Goal: Information Seeking & Learning: Learn about a topic

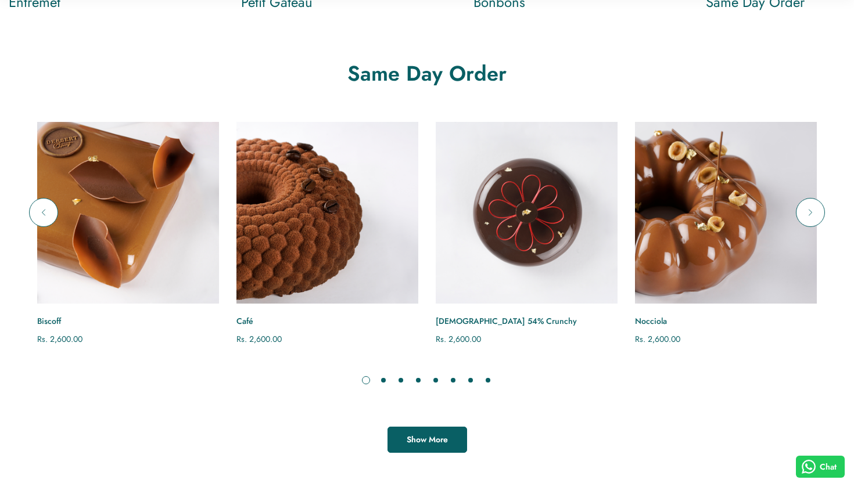
scroll to position [847, 0]
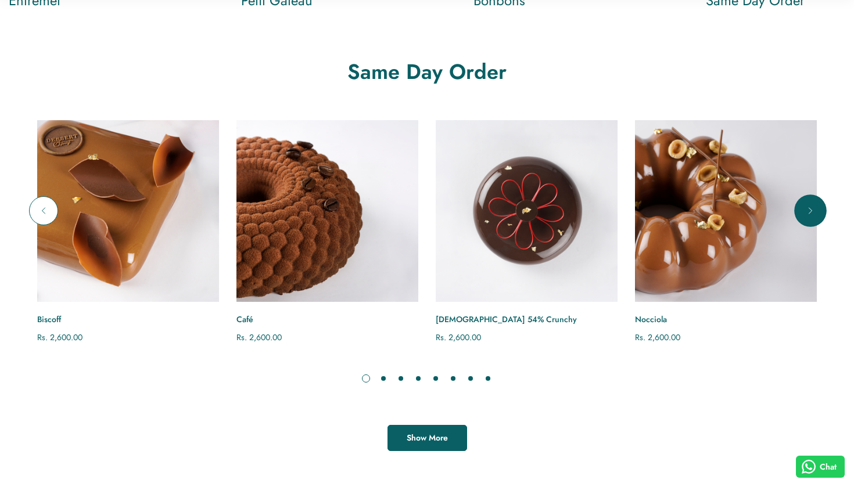
click at [804, 211] on icon "Next" at bounding box center [810, 211] width 12 height 12
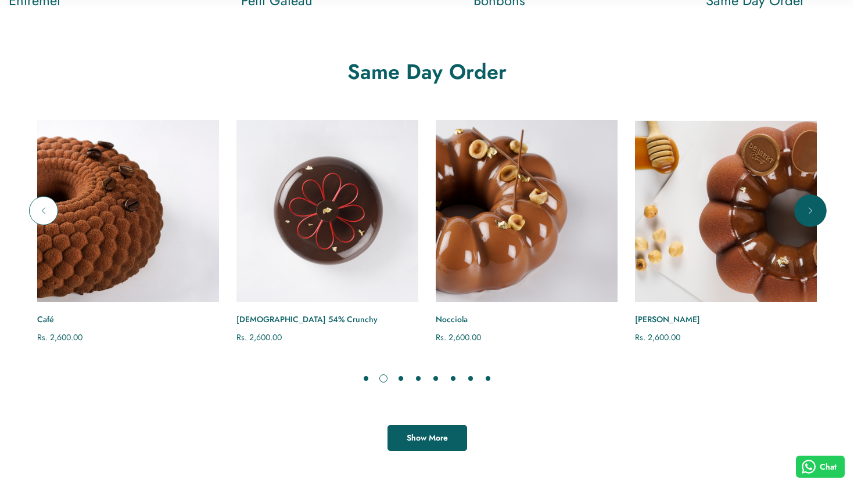
click at [804, 211] on icon "Next" at bounding box center [810, 211] width 12 height 12
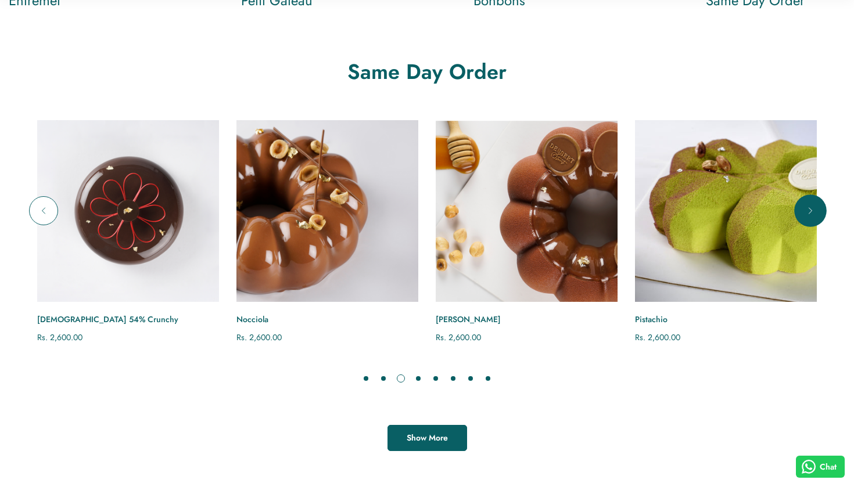
click at [805, 211] on icon "Next" at bounding box center [810, 211] width 12 height 12
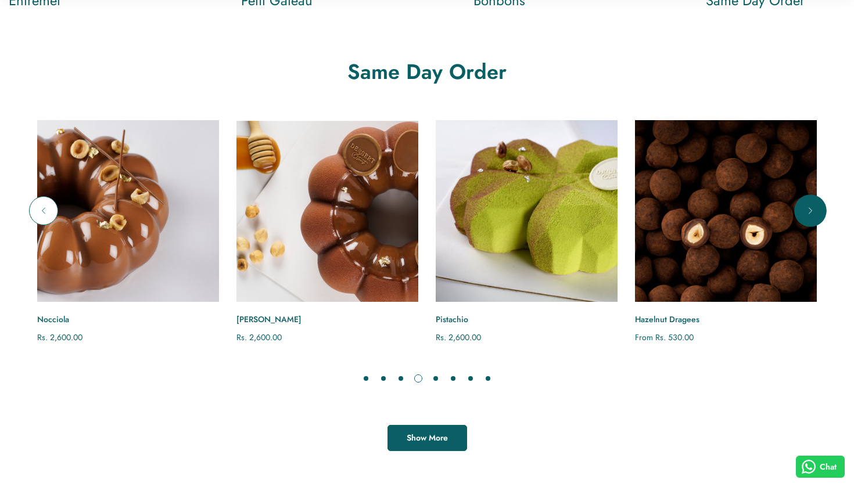
click at [805, 211] on icon "Next" at bounding box center [810, 211] width 12 height 12
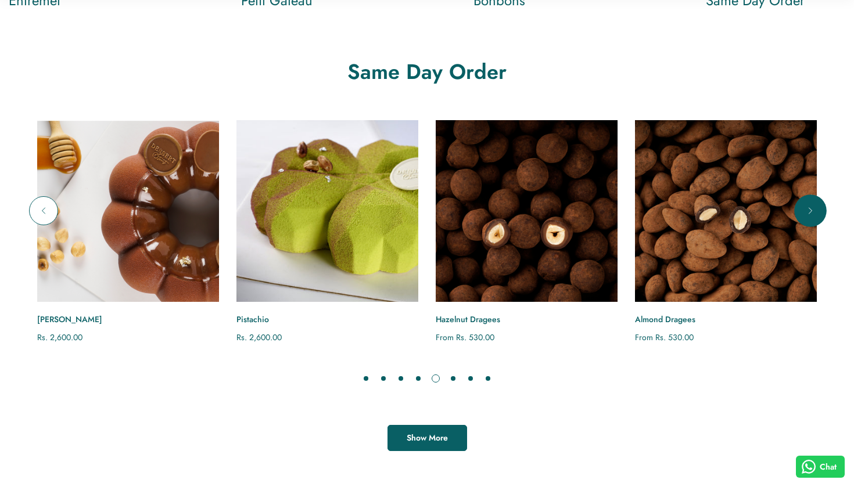
click at [805, 211] on icon "Next" at bounding box center [810, 211] width 12 height 12
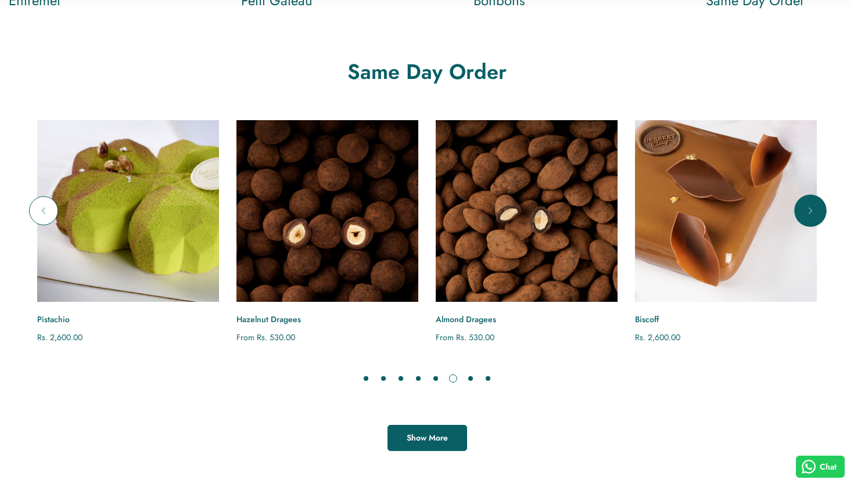
click at [805, 211] on icon "Next" at bounding box center [810, 211] width 12 height 12
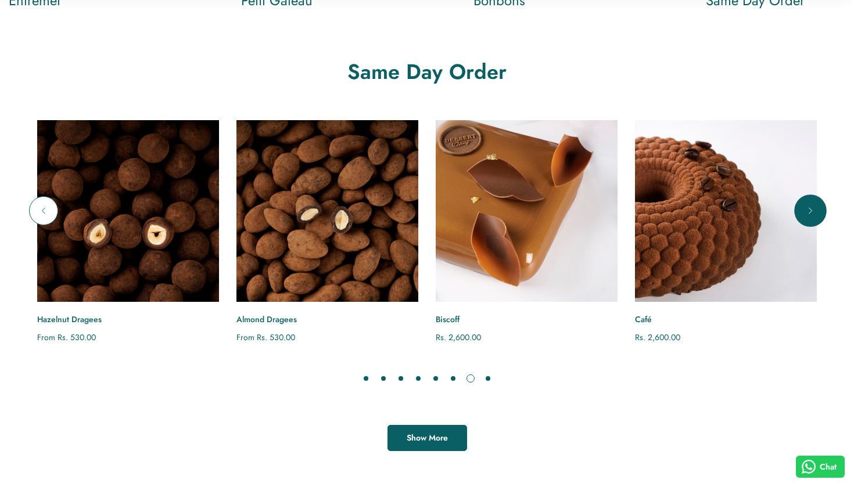
click at [805, 211] on icon "Next" at bounding box center [810, 211] width 12 height 12
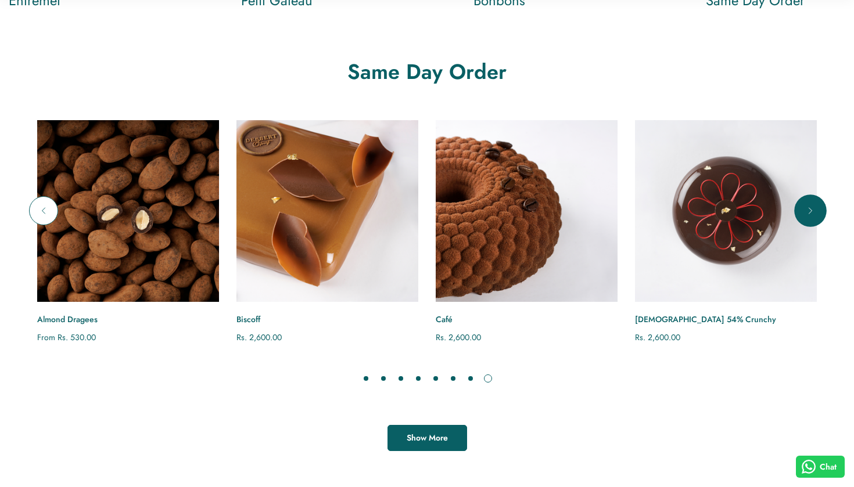
click at [805, 211] on icon "Next" at bounding box center [810, 211] width 12 height 12
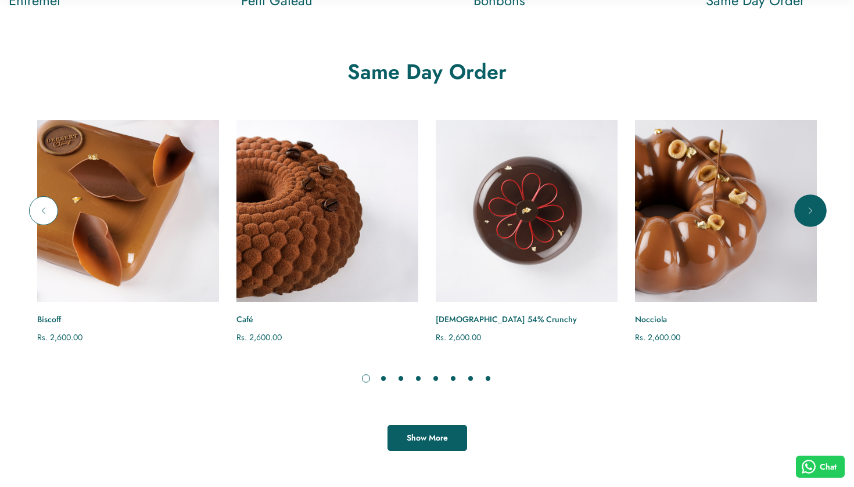
click at [805, 211] on icon "Next" at bounding box center [810, 211] width 12 height 12
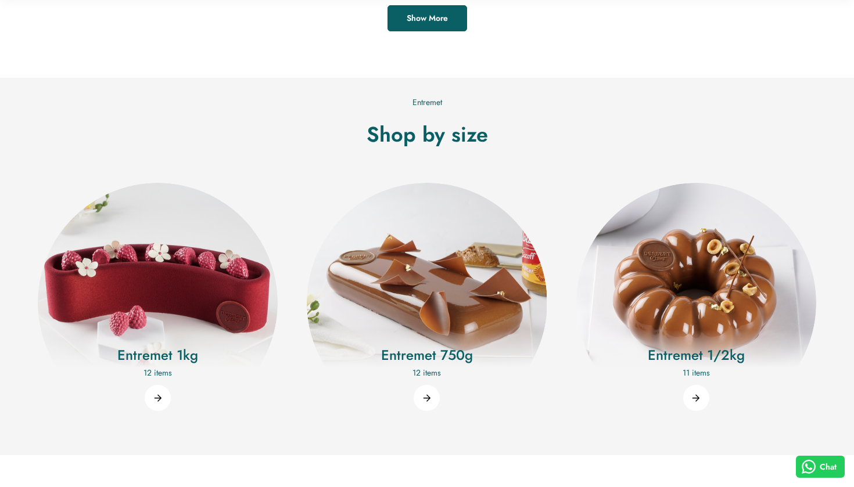
scroll to position [1287, 0]
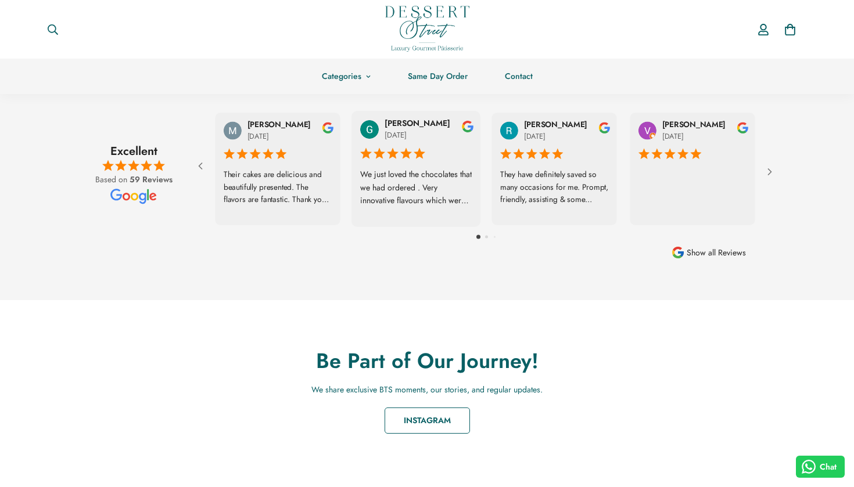
scroll to position [1691, 0]
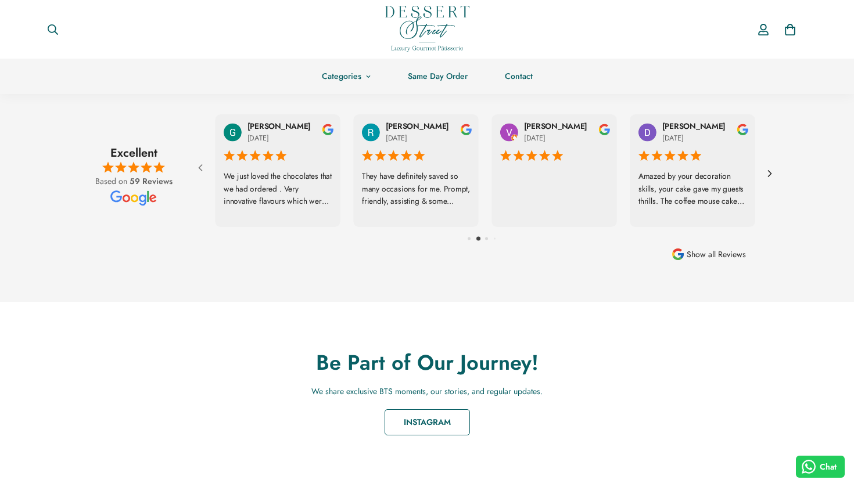
click at [772, 174] on icon at bounding box center [770, 174] width 12 height 12
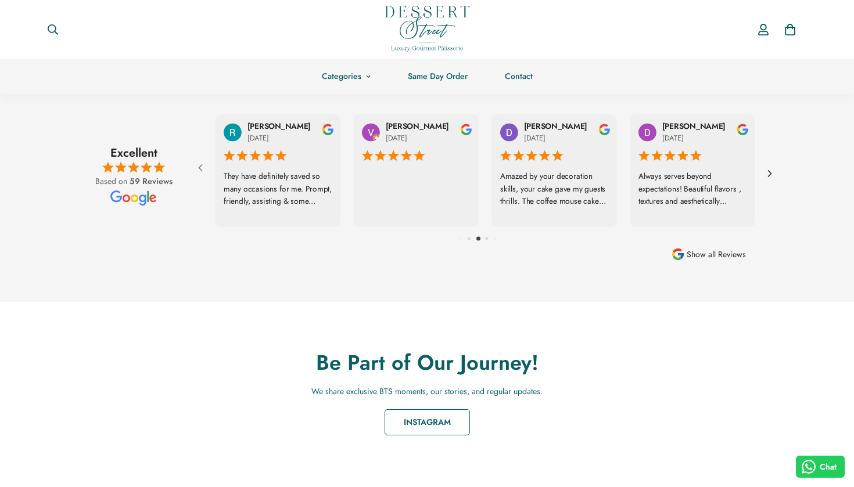
click at [772, 174] on icon at bounding box center [770, 174] width 12 height 12
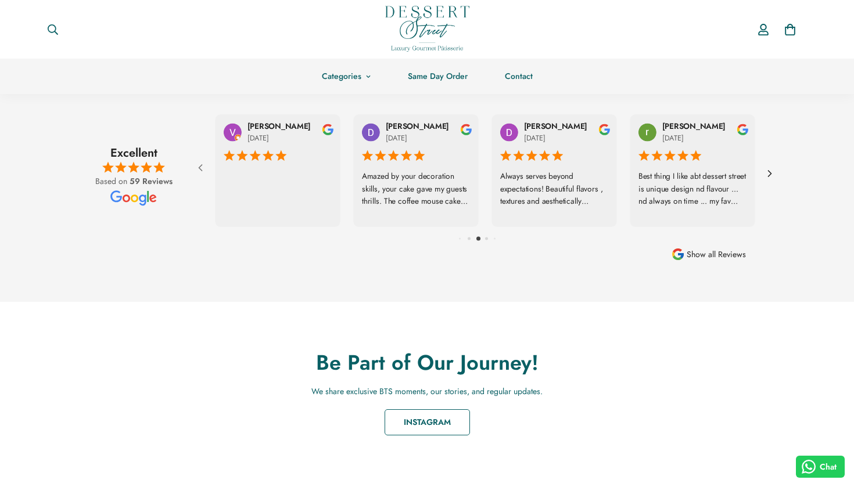
click at [772, 174] on icon at bounding box center [770, 174] width 12 height 12
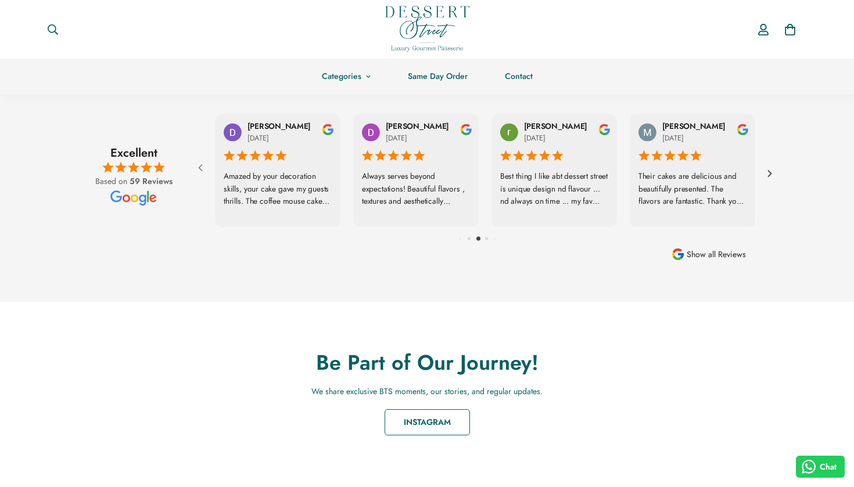
click at [772, 174] on icon at bounding box center [770, 174] width 12 height 12
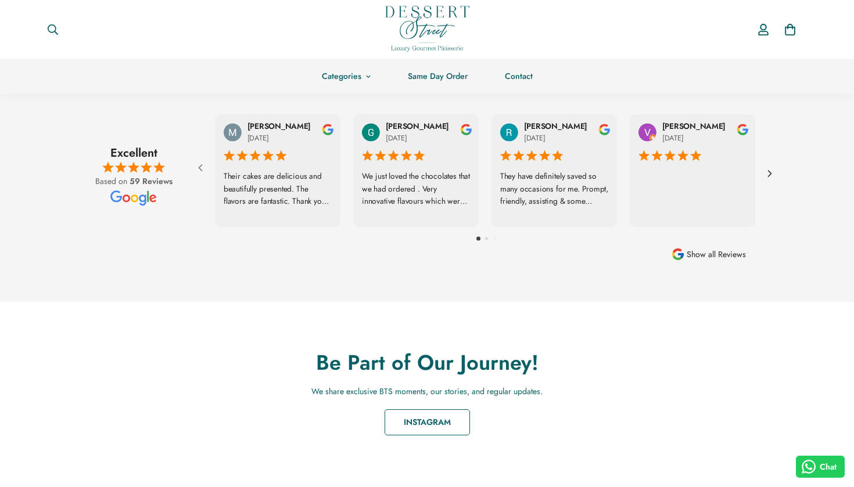
click at [772, 174] on icon at bounding box center [770, 174] width 12 height 12
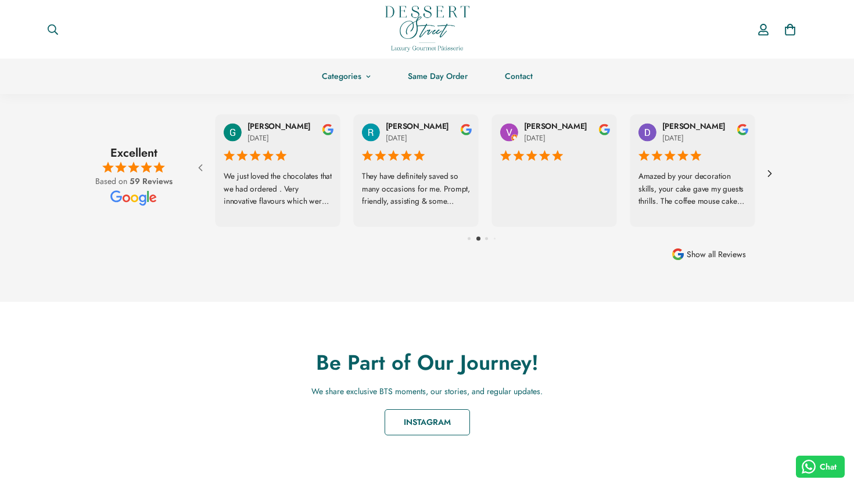
click at [772, 174] on icon at bounding box center [770, 174] width 12 height 12
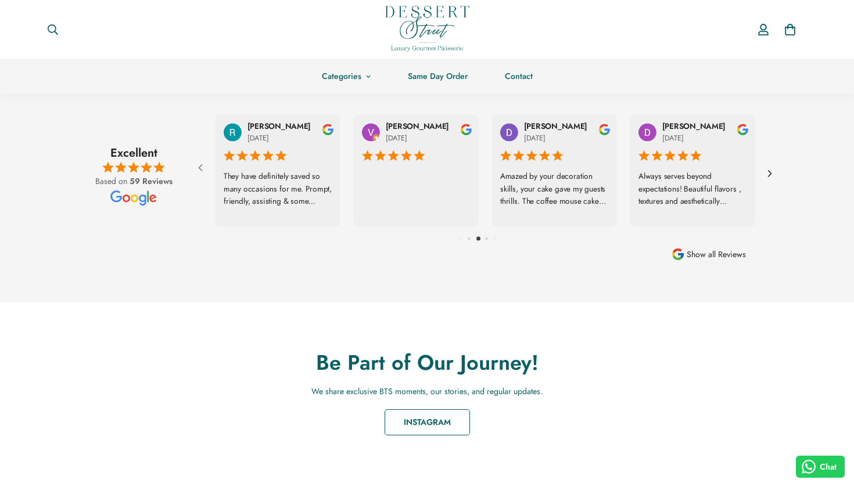
click at [772, 174] on icon at bounding box center [770, 174] width 12 height 12
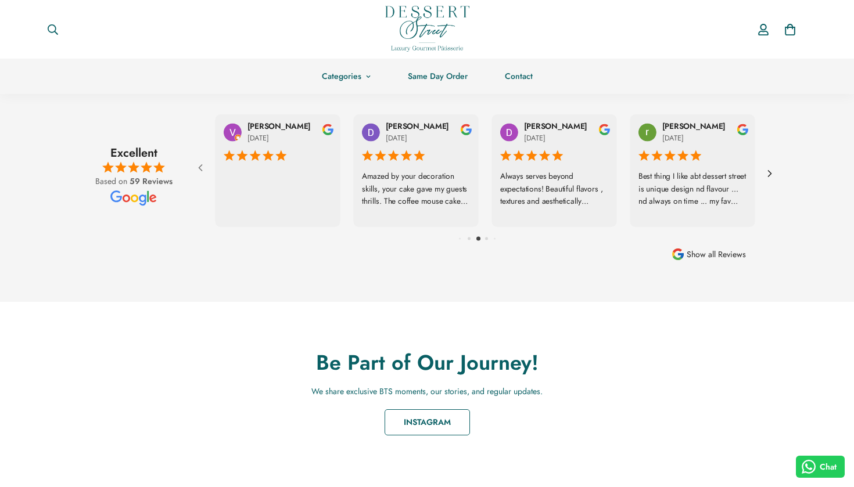
click at [772, 174] on icon at bounding box center [770, 174] width 12 height 12
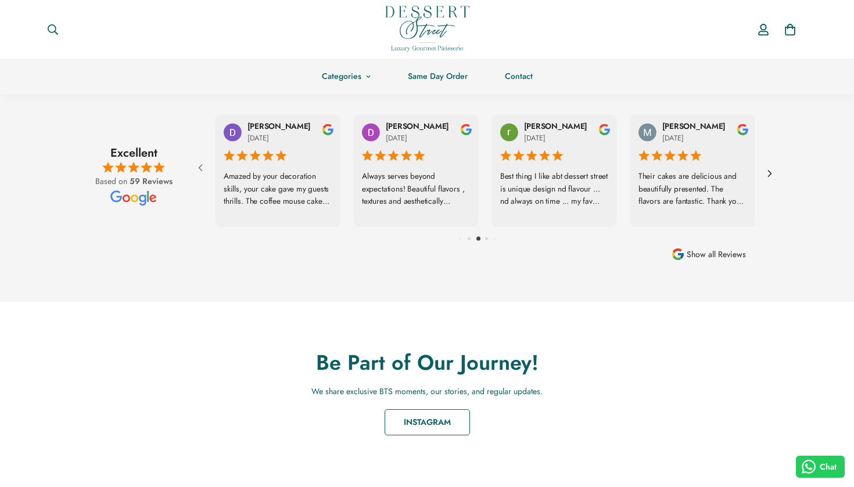
click at [772, 174] on icon at bounding box center [770, 174] width 12 height 12
click at [770, 171] on icon at bounding box center [769, 174] width 3 height 6
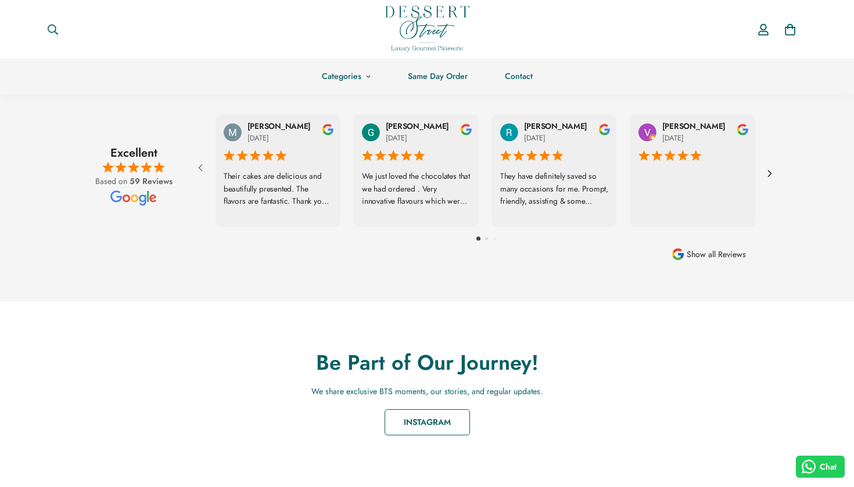
click at [770, 171] on icon at bounding box center [769, 174] width 3 height 6
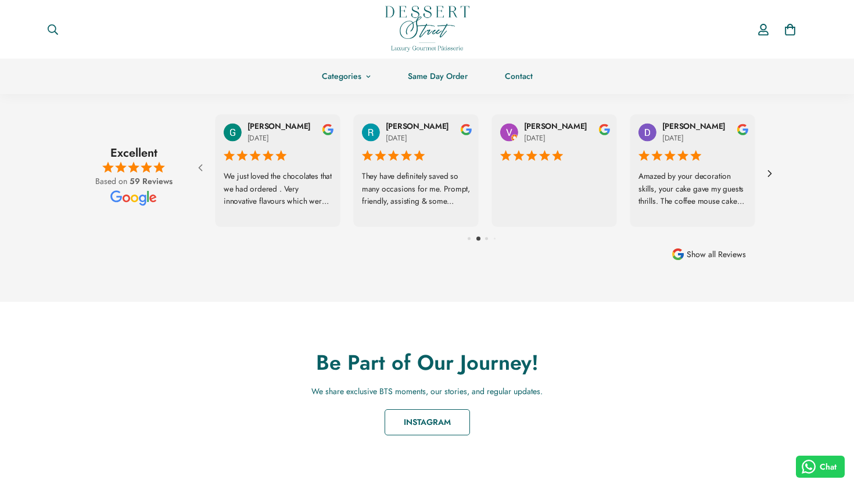
click at [770, 171] on icon at bounding box center [769, 174] width 3 height 6
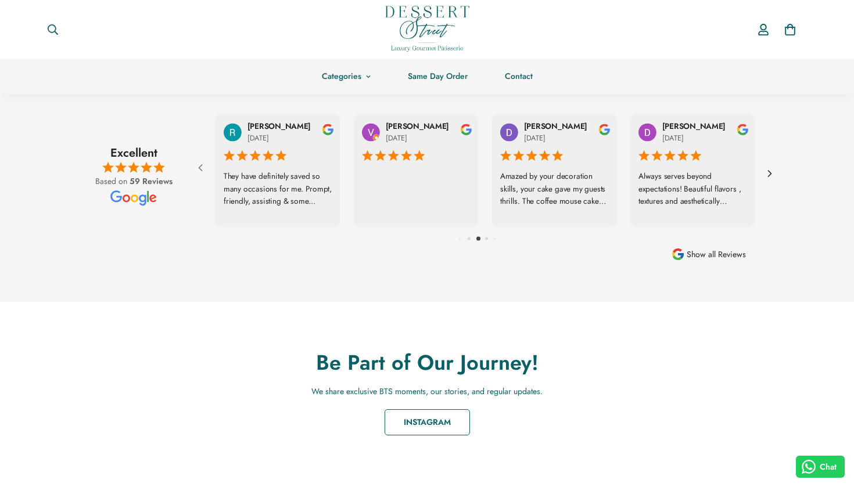
click at [770, 171] on icon at bounding box center [769, 174] width 3 height 6
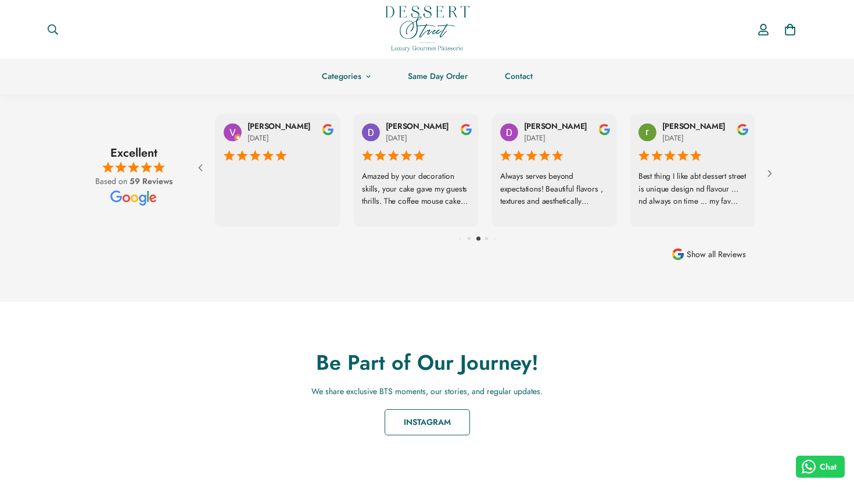
click at [718, 246] on div at bounding box center [485, 238] width 581 height 17
click at [715, 258] on span "Show all Reviews" at bounding box center [716, 254] width 59 height 13
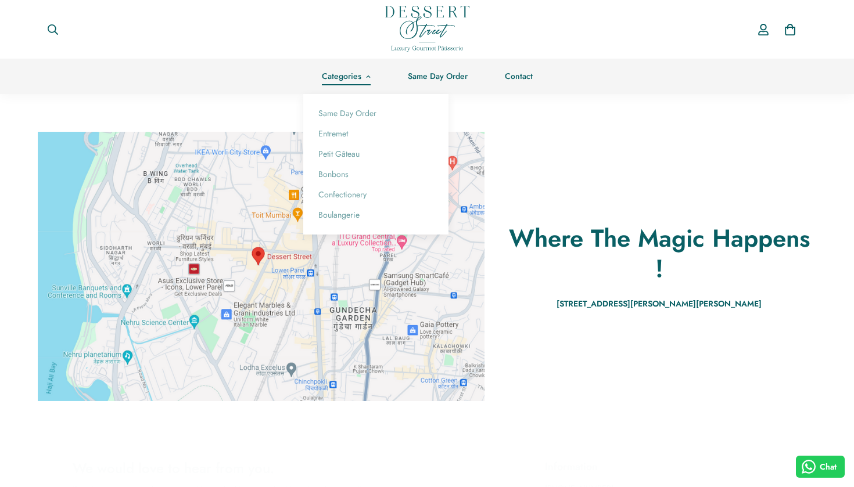
scroll to position [16, 0]
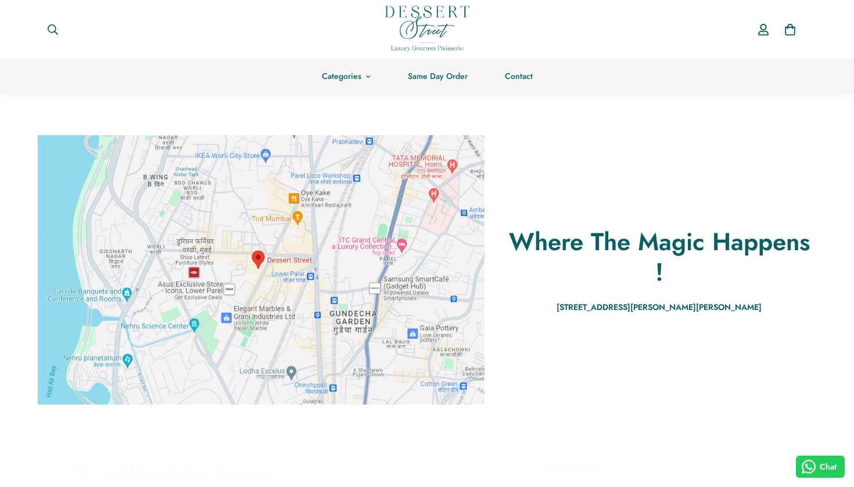
click at [445, 21] on img at bounding box center [427, 29] width 84 height 46
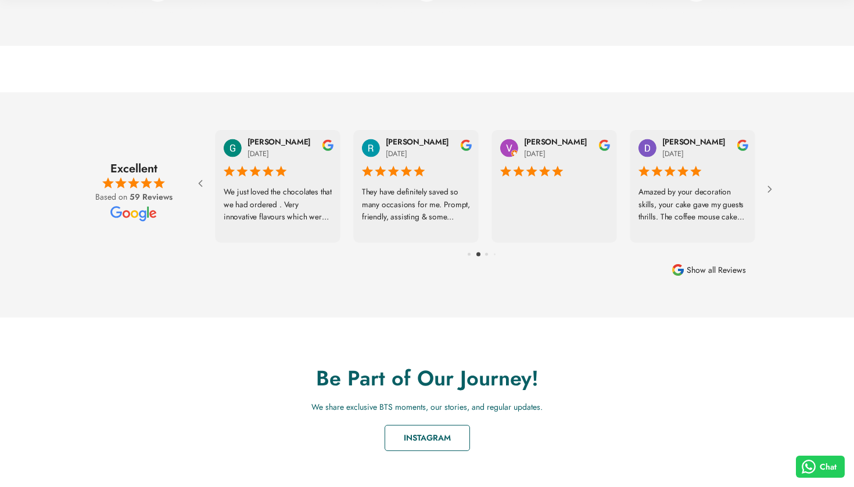
scroll to position [1677, 0]
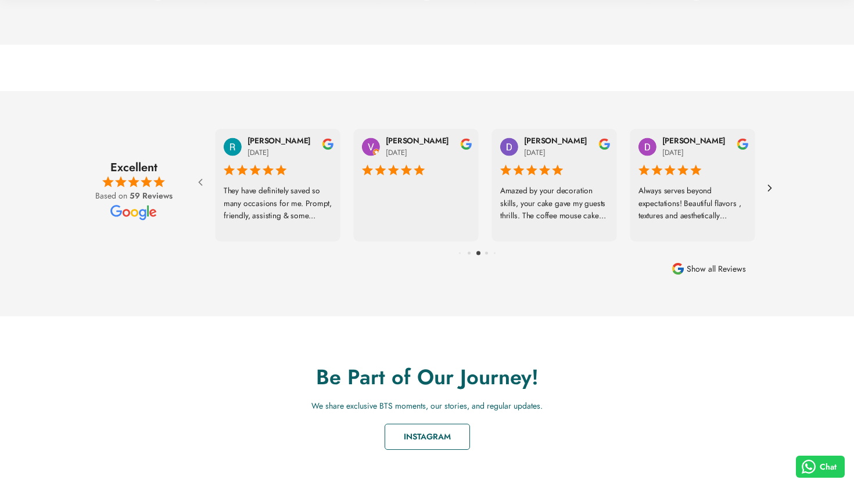
click at [769, 187] on icon at bounding box center [770, 188] width 12 height 12
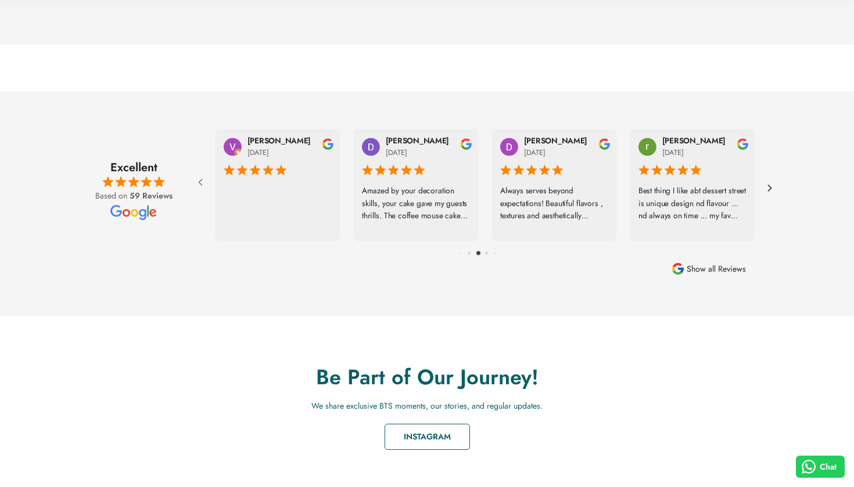
click at [769, 187] on icon at bounding box center [770, 188] width 12 height 12
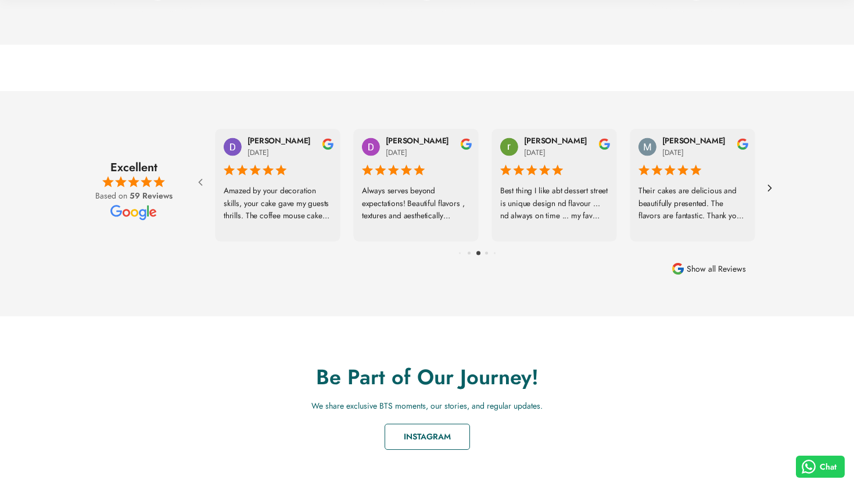
click at [769, 187] on icon at bounding box center [770, 188] width 12 height 12
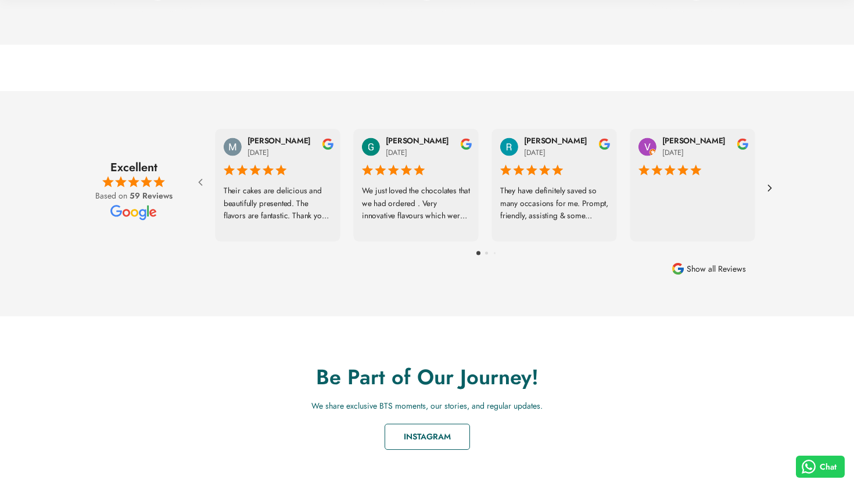
click at [769, 187] on icon at bounding box center [770, 188] width 12 height 12
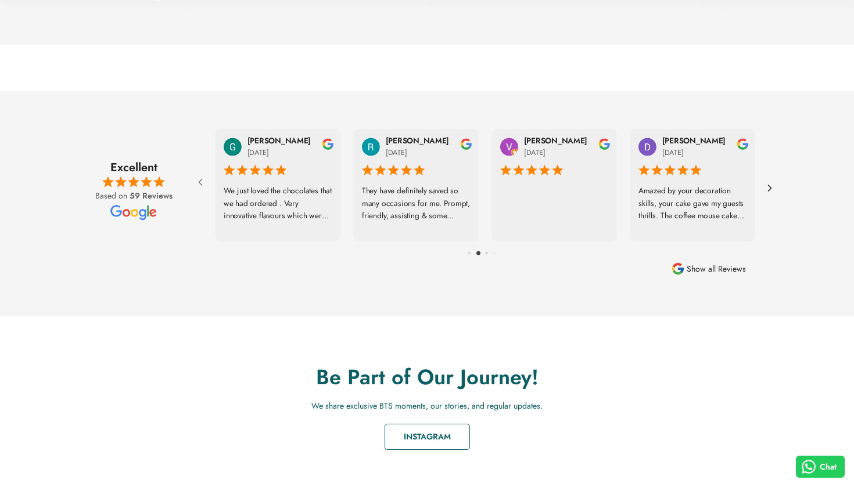
click at [769, 187] on icon at bounding box center [770, 188] width 12 height 12
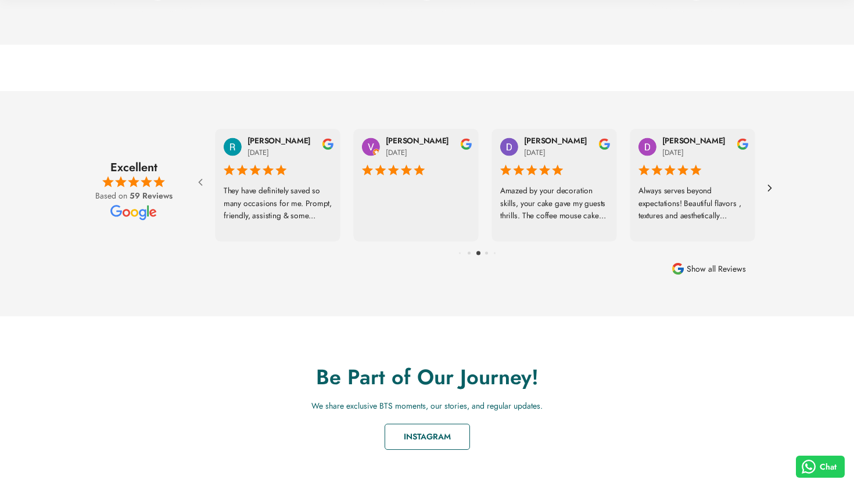
click at [769, 187] on icon at bounding box center [770, 188] width 12 height 12
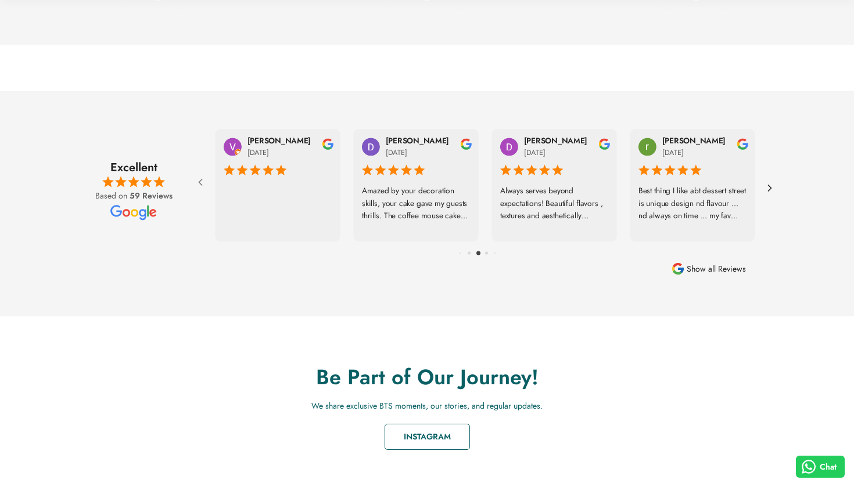
click at [769, 187] on icon at bounding box center [770, 188] width 12 height 12
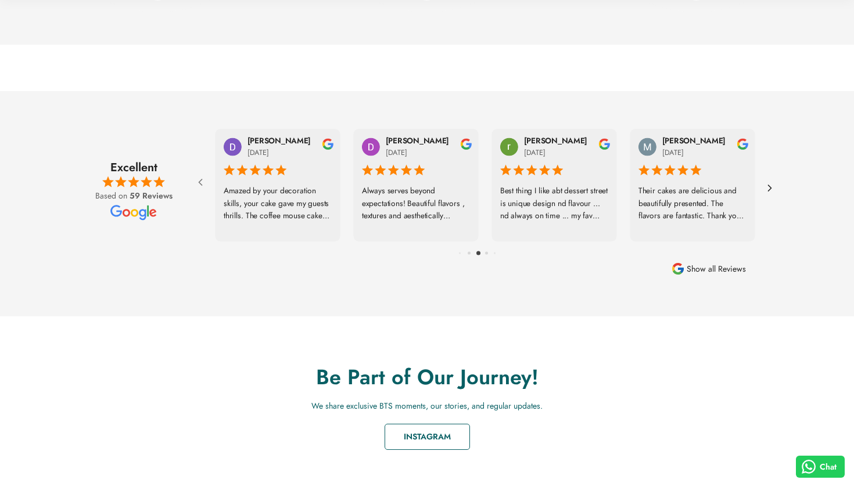
click at [769, 187] on icon at bounding box center [770, 188] width 12 height 12
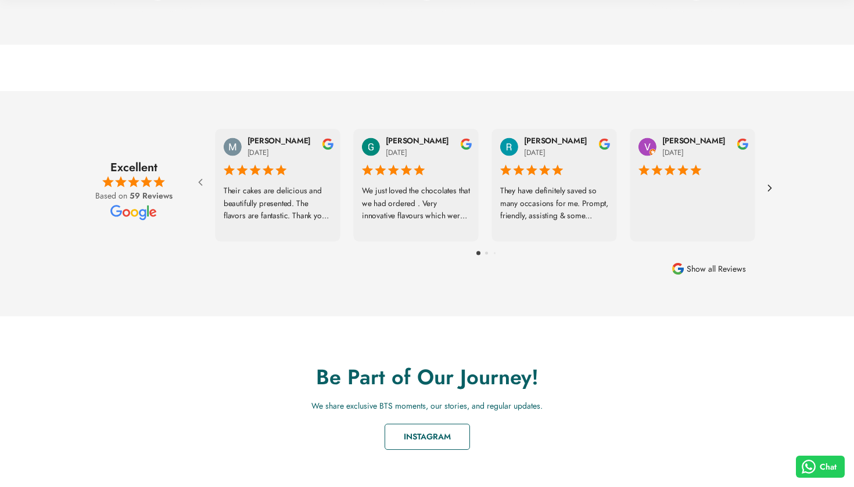
click at [769, 187] on icon at bounding box center [770, 188] width 12 height 12
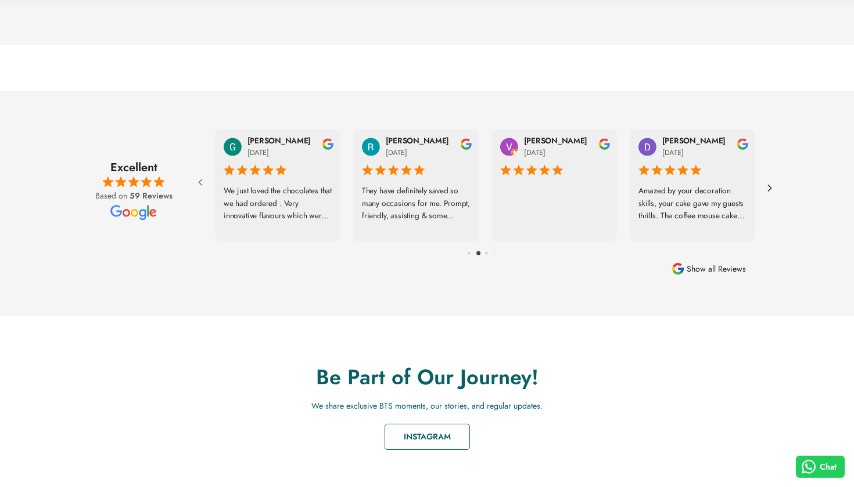
click at [769, 187] on icon at bounding box center [770, 188] width 12 height 12
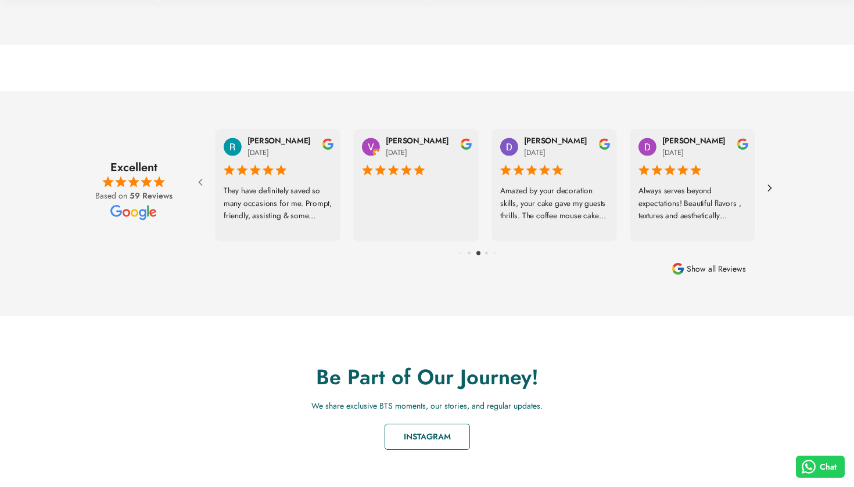
click at [768, 187] on icon at bounding box center [770, 188] width 12 height 12
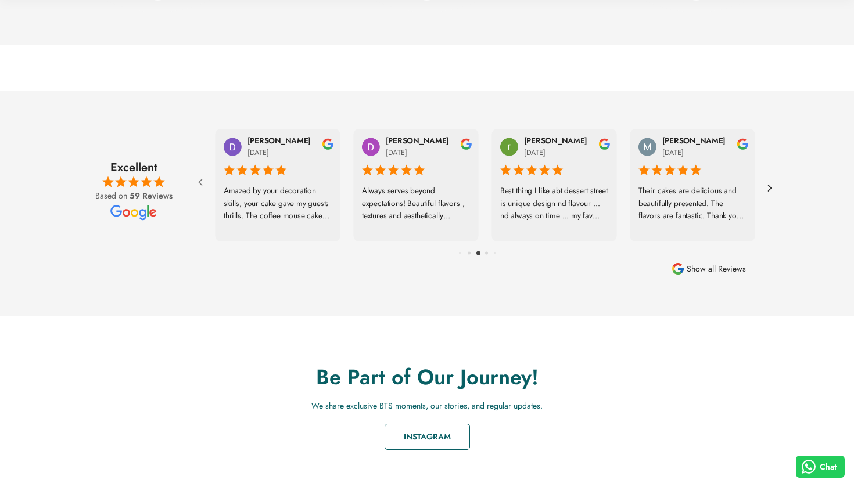
click at [768, 187] on icon at bounding box center [770, 188] width 12 height 12
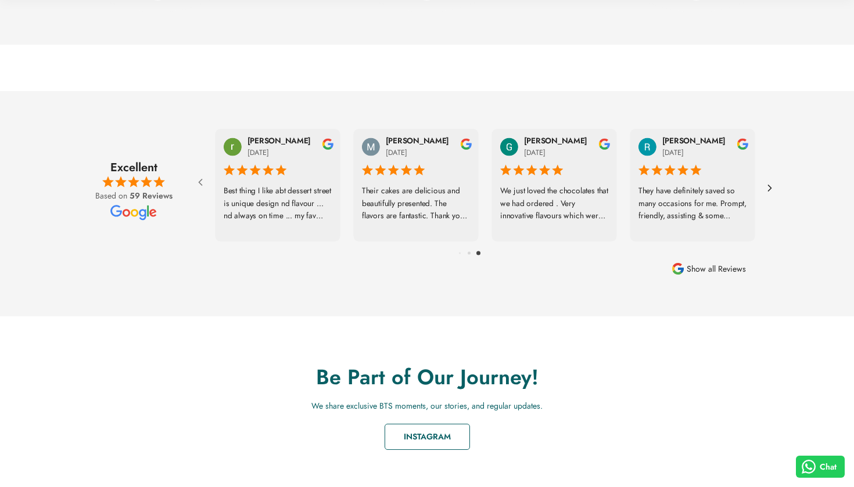
click at [768, 187] on icon at bounding box center [770, 188] width 12 height 12
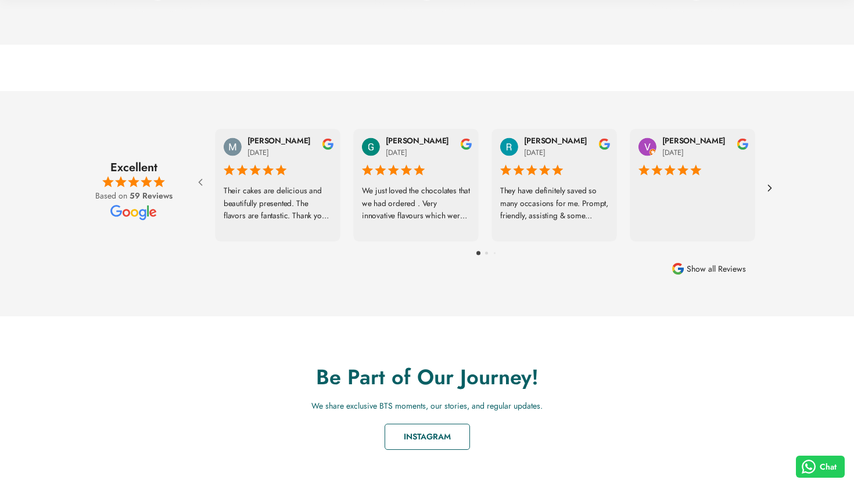
click at [768, 187] on icon at bounding box center [770, 188] width 12 height 12
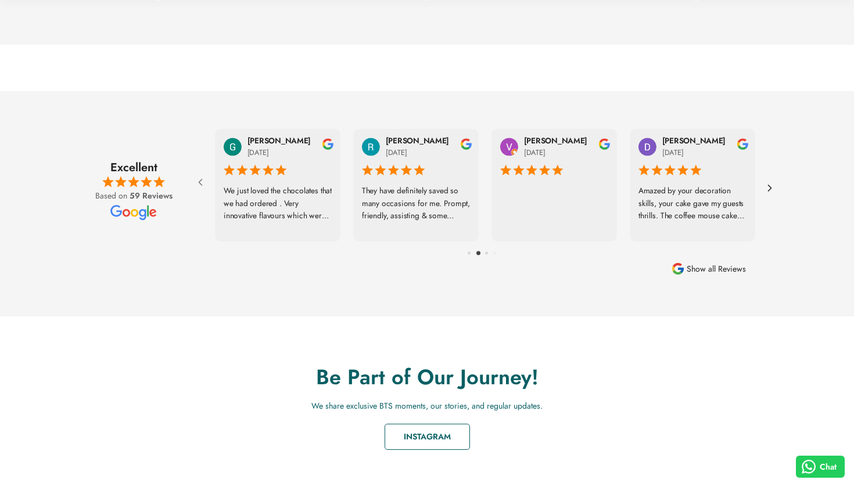
click at [768, 187] on icon at bounding box center [770, 188] width 12 height 12
click at [114, 212] on icon at bounding box center [133, 213] width 46 height 16
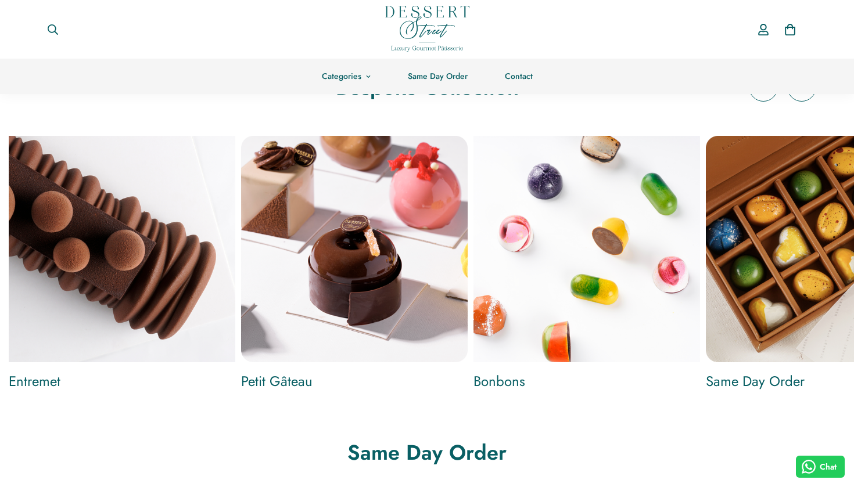
scroll to position [277, 0]
